Goal: Find specific page/section: Find specific page/section

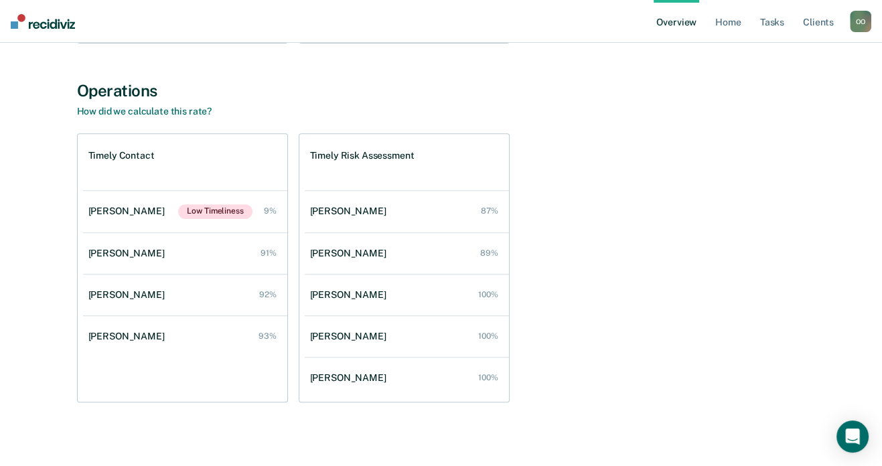
scroll to position [450, 0]
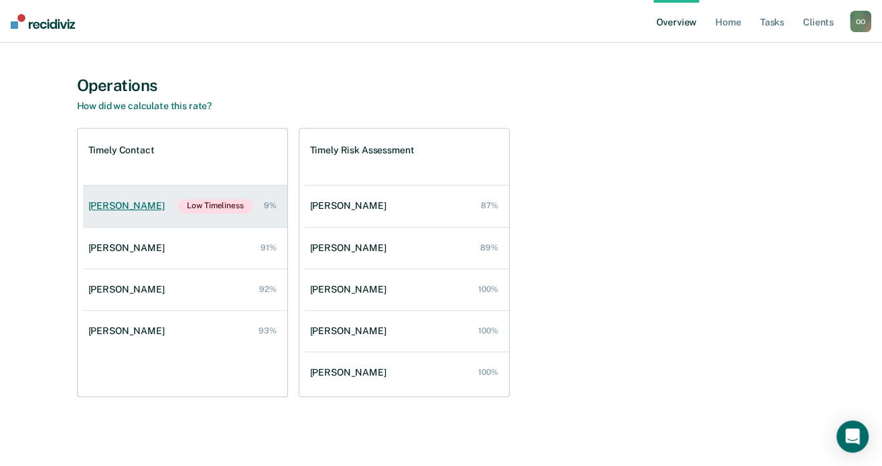
click at [142, 203] on div "[PERSON_NAME]" at bounding box center [129, 205] width 82 height 11
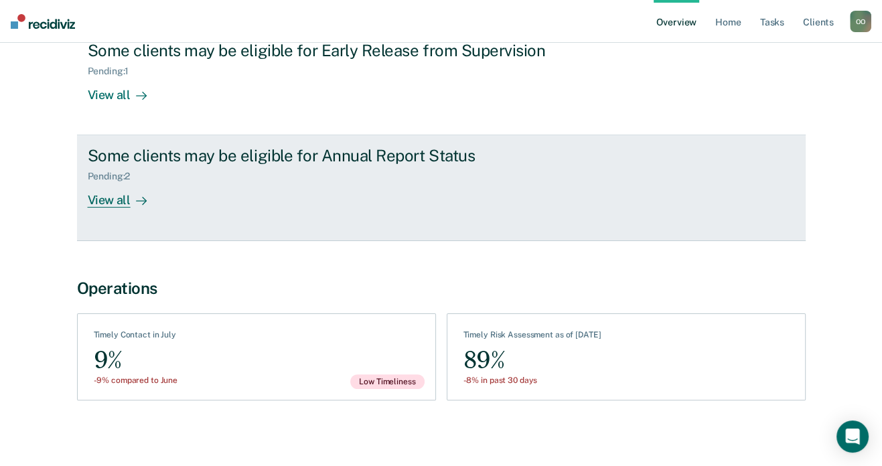
scroll to position [187, 0]
